Goal: Check status

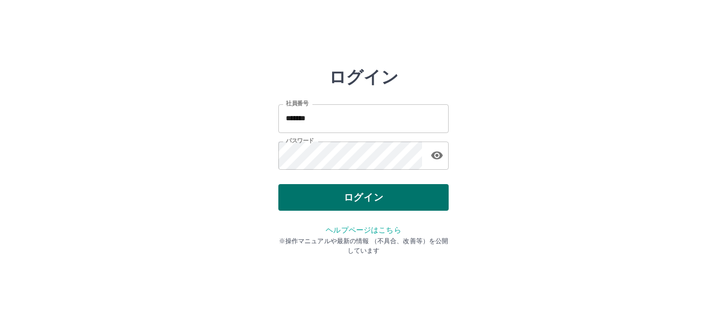
click at [374, 200] on button "ログイン" at bounding box center [363, 197] width 170 height 27
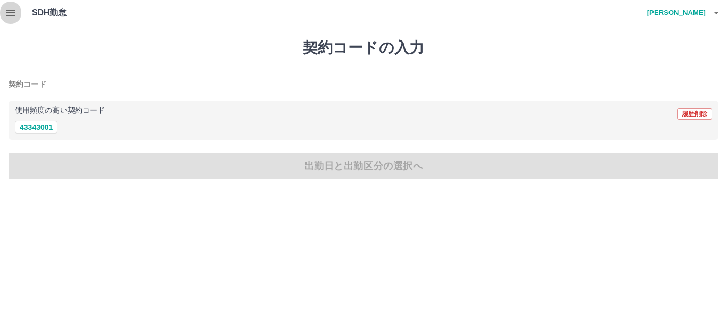
click at [11, 11] on icon "button" at bounding box center [10, 12] width 13 height 13
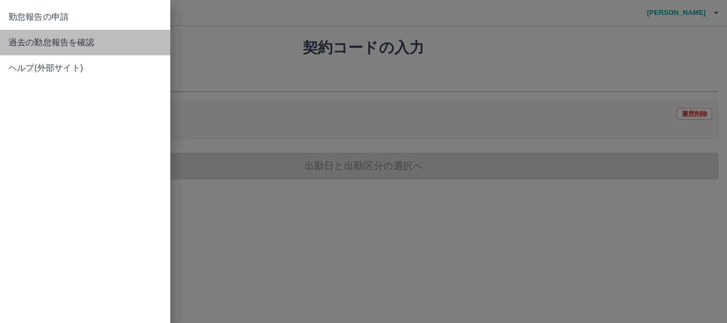
click at [81, 40] on span "過去の勤怠報告を確認" at bounding box center [85, 42] width 153 height 13
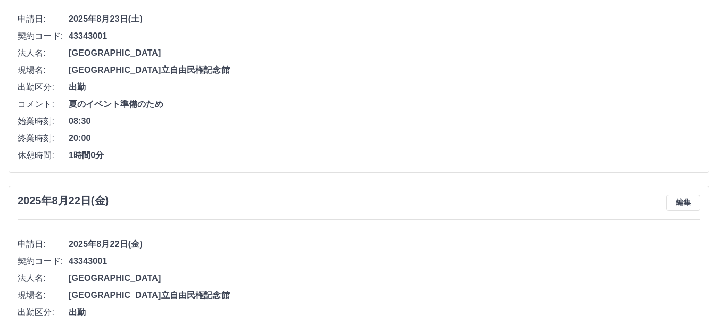
scroll to position [106, 0]
